Goal: Information Seeking & Learning: Understand process/instructions

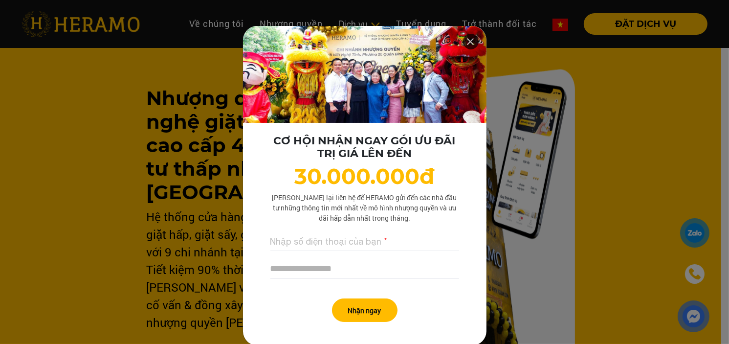
click at [469, 39] on icon at bounding box center [471, 42] width 12 height 18
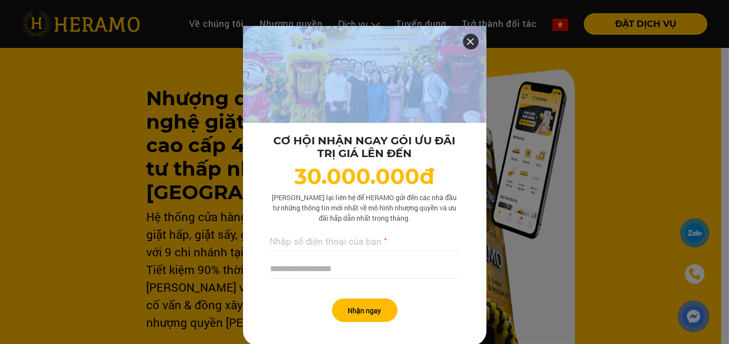
click at [465, 41] on icon at bounding box center [471, 42] width 12 height 18
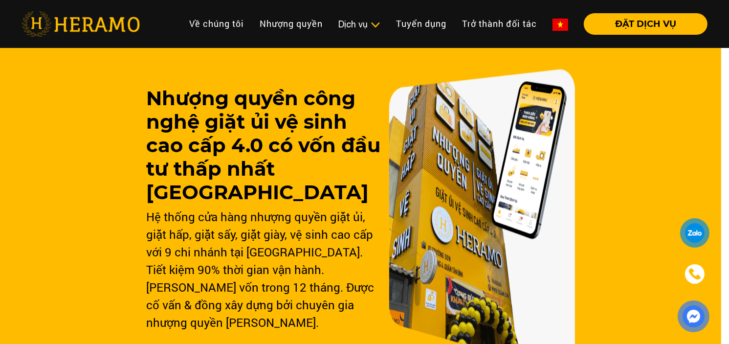
click at [291, 187] on h3 "Nhượng quyền công nghệ giặt ủi vệ sinh cao cấp 4.0 có vốn đầu tư thấp nhất [GEO…" at bounding box center [264, 145] width 234 height 117
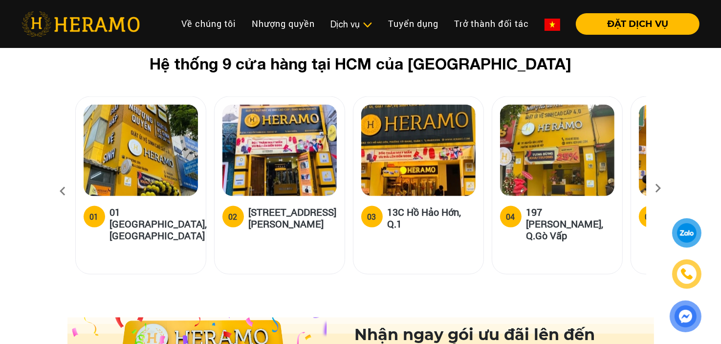
scroll to position [1272, 0]
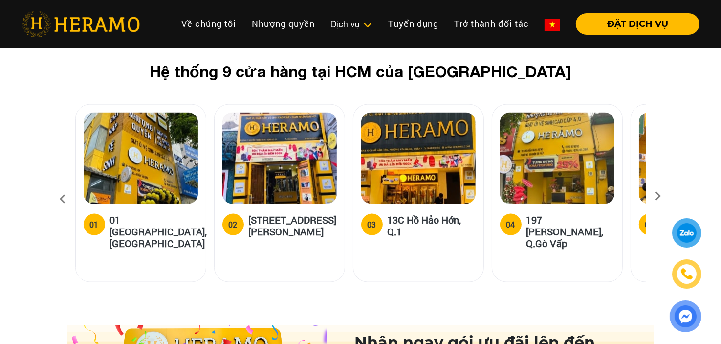
click at [654, 196] on icon at bounding box center [659, 199] width 18 height 6
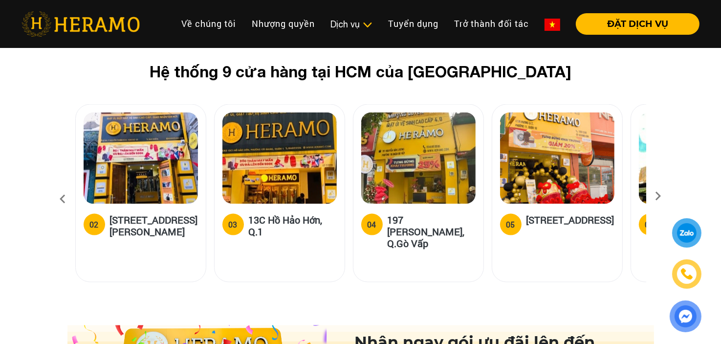
click at [654, 196] on icon at bounding box center [659, 199] width 18 height 6
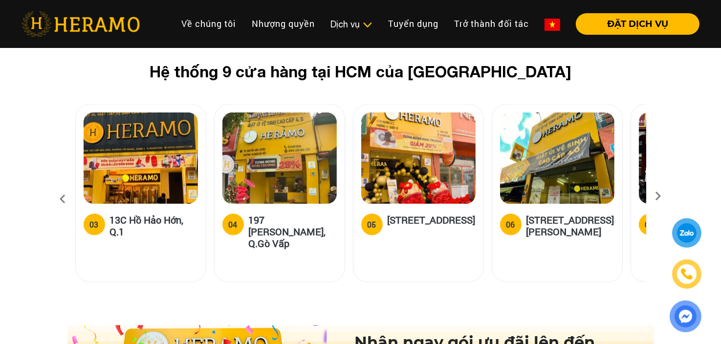
click at [654, 196] on icon at bounding box center [659, 199] width 18 height 6
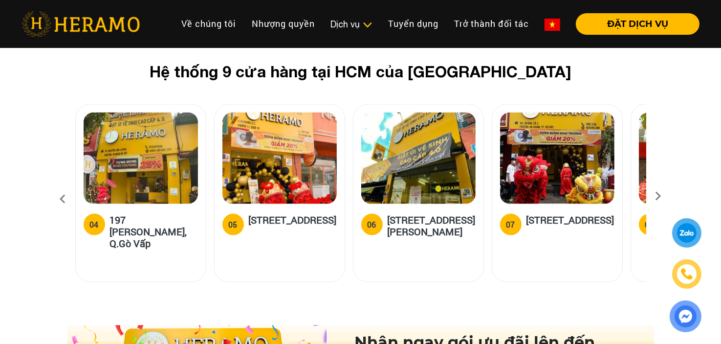
click at [654, 196] on icon at bounding box center [659, 199] width 18 height 6
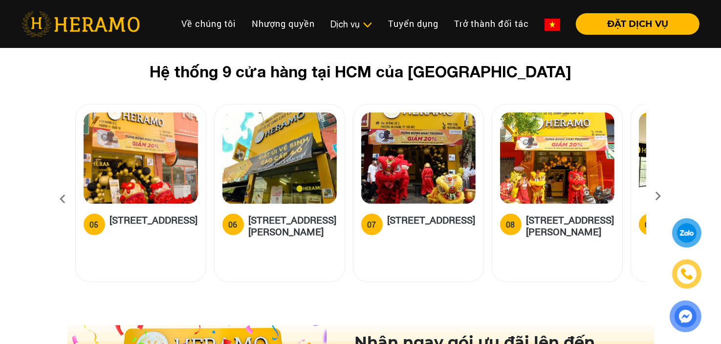
click at [653, 196] on icon at bounding box center [659, 199] width 18 height 6
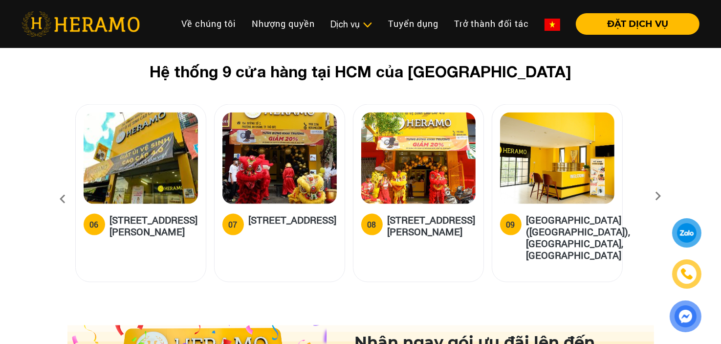
click at [653, 196] on icon at bounding box center [659, 199] width 18 height 6
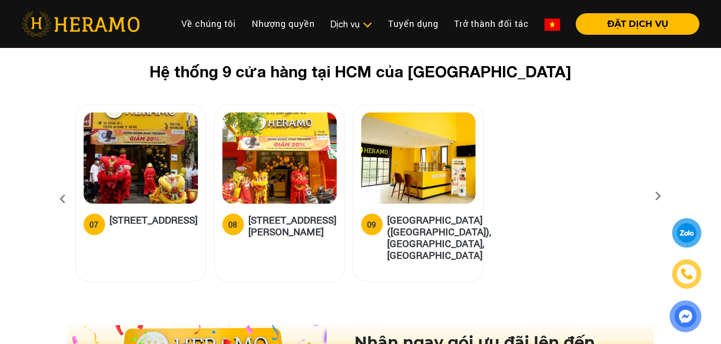
click at [653, 196] on icon at bounding box center [659, 199] width 18 height 6
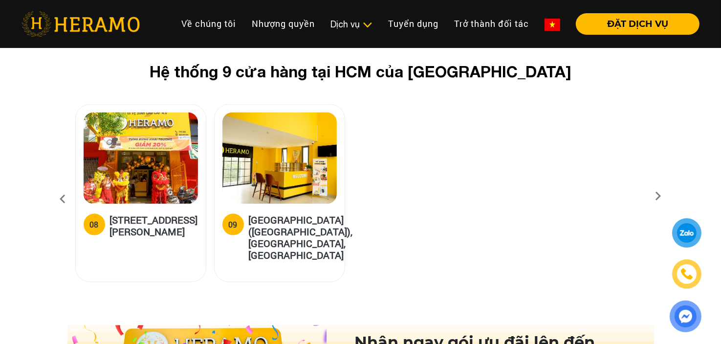
click at [653, 196] on icon at bounding box center [659, 199] width 18 height 6
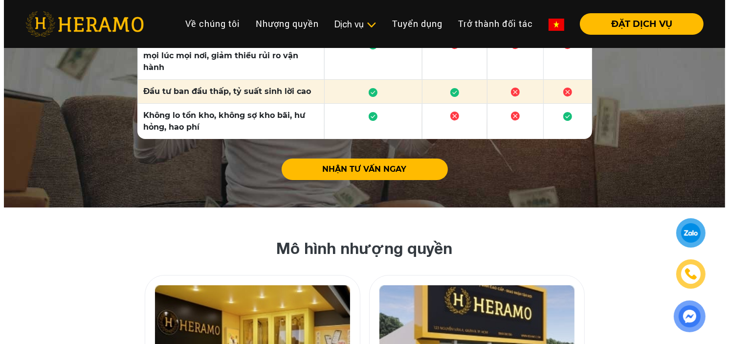
scroll to position [3228, 0]
